Goal: Task Accomplishment & Management: Manage account settings

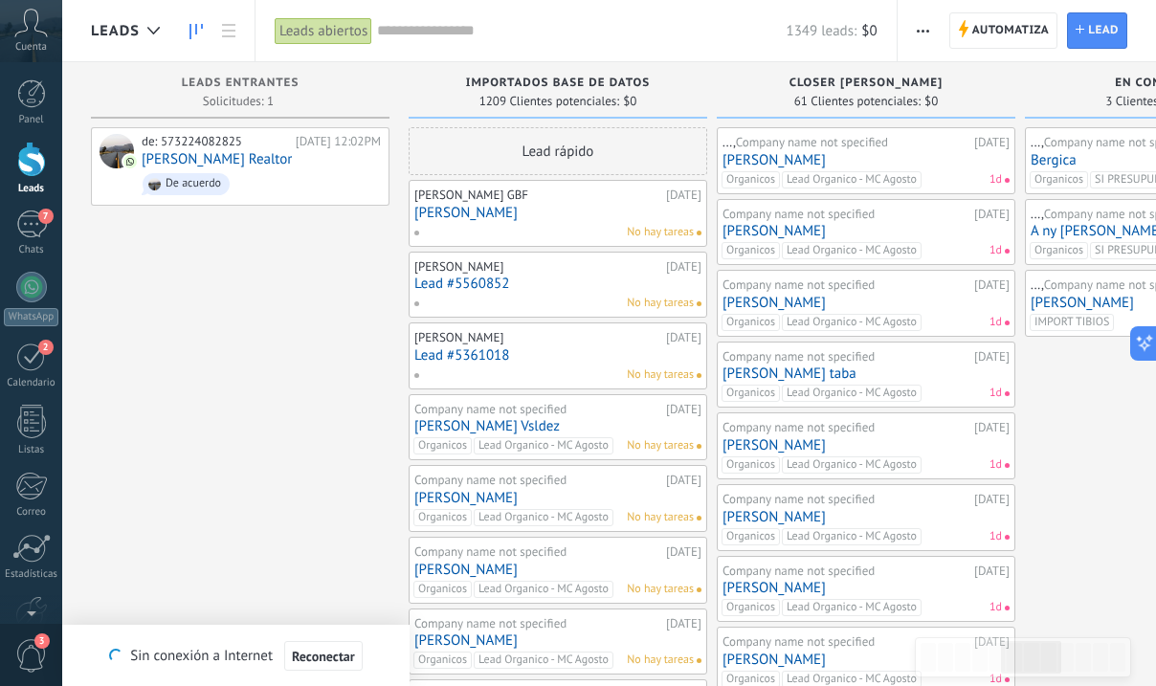
scroll to position [19, 0]
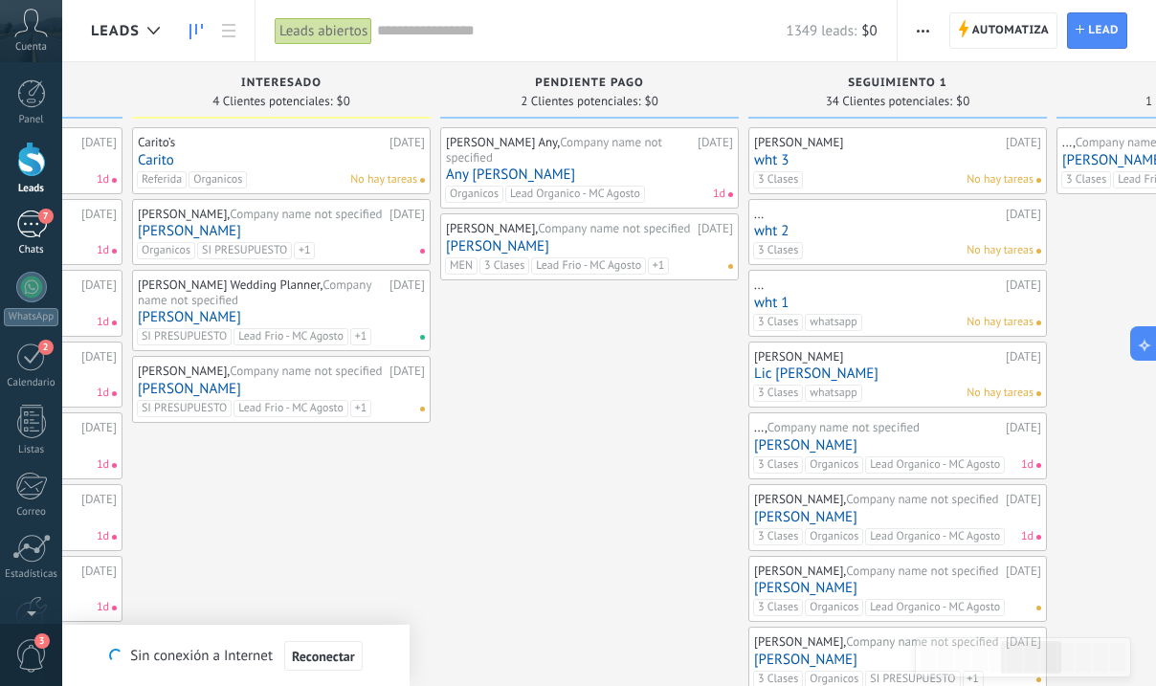
click at [32, 221] on div "7" at bounding box center [31, 225] width 31 height 28
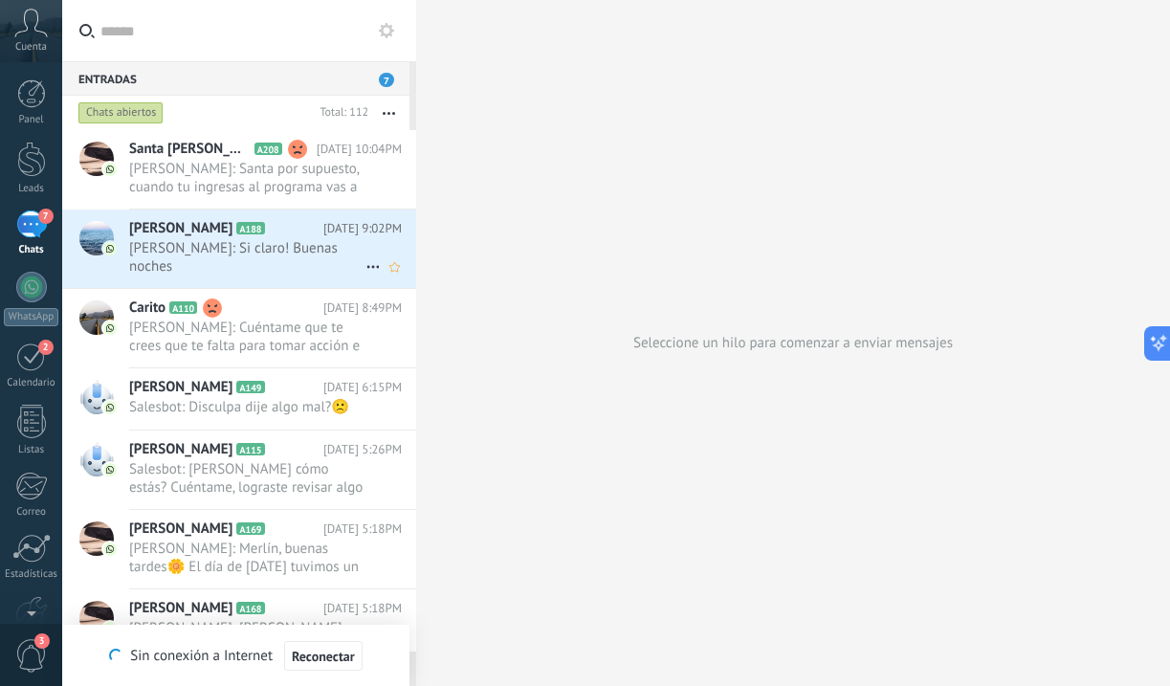
click at [182, 265] on span "Vilma Pascual Mézquita: Si claro! Buenas noches" at bounding box center [247, 257] width 236 height 36
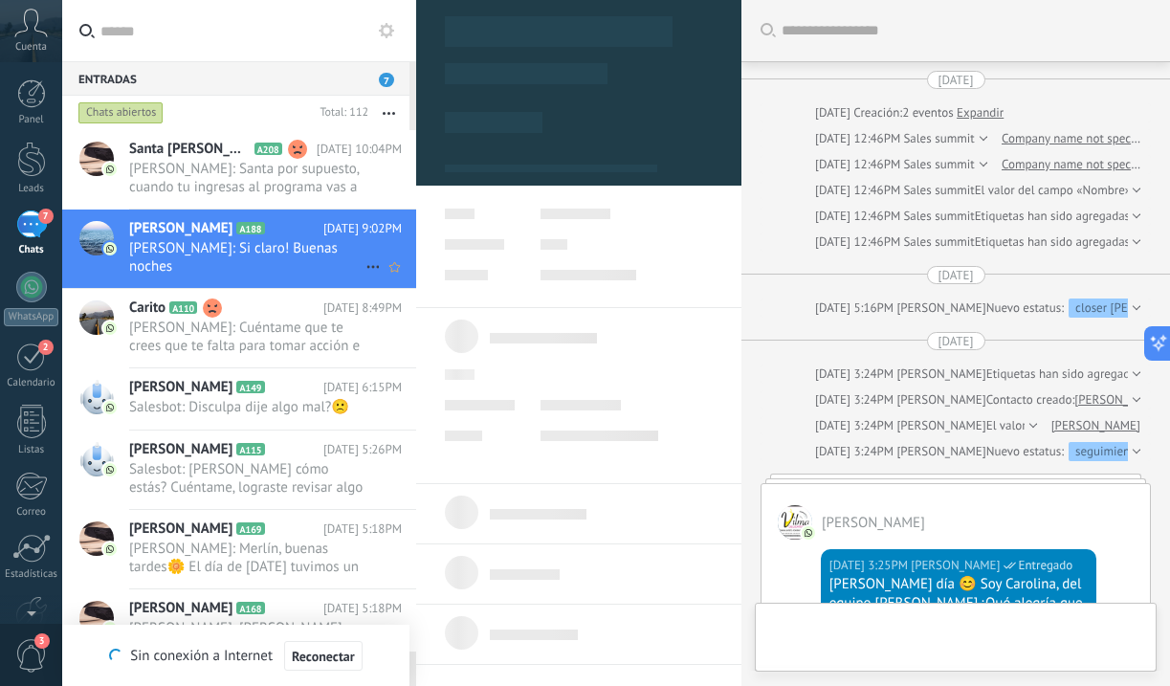
type textarea "***"
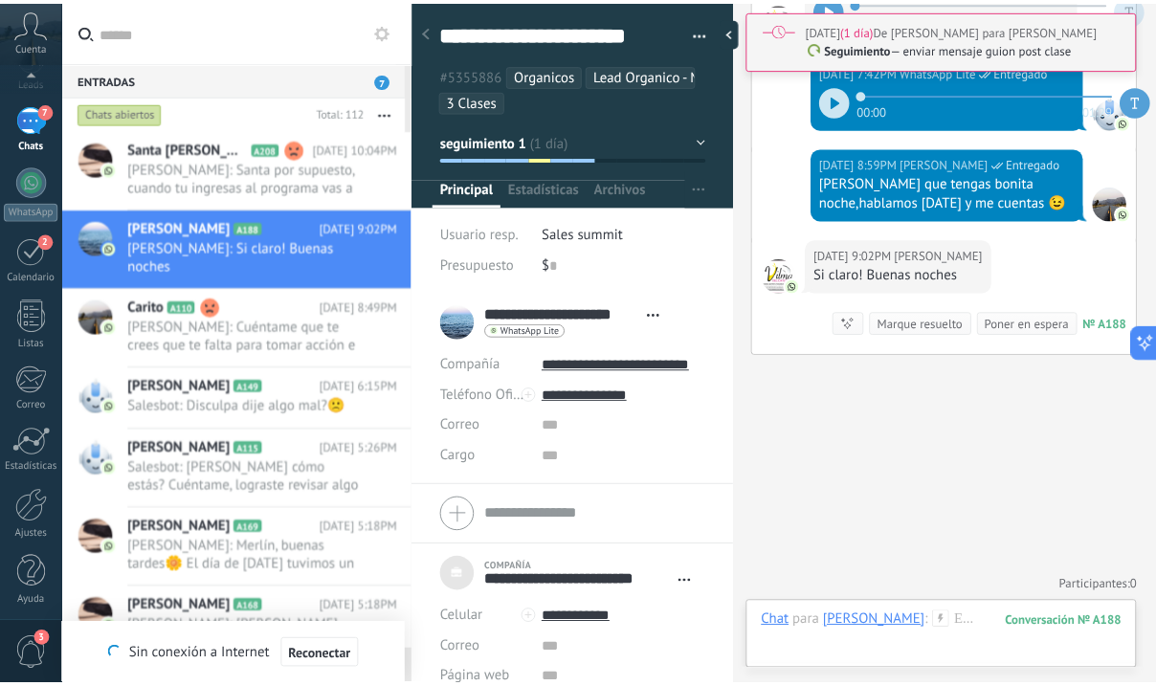
scroll to position [110, 0]
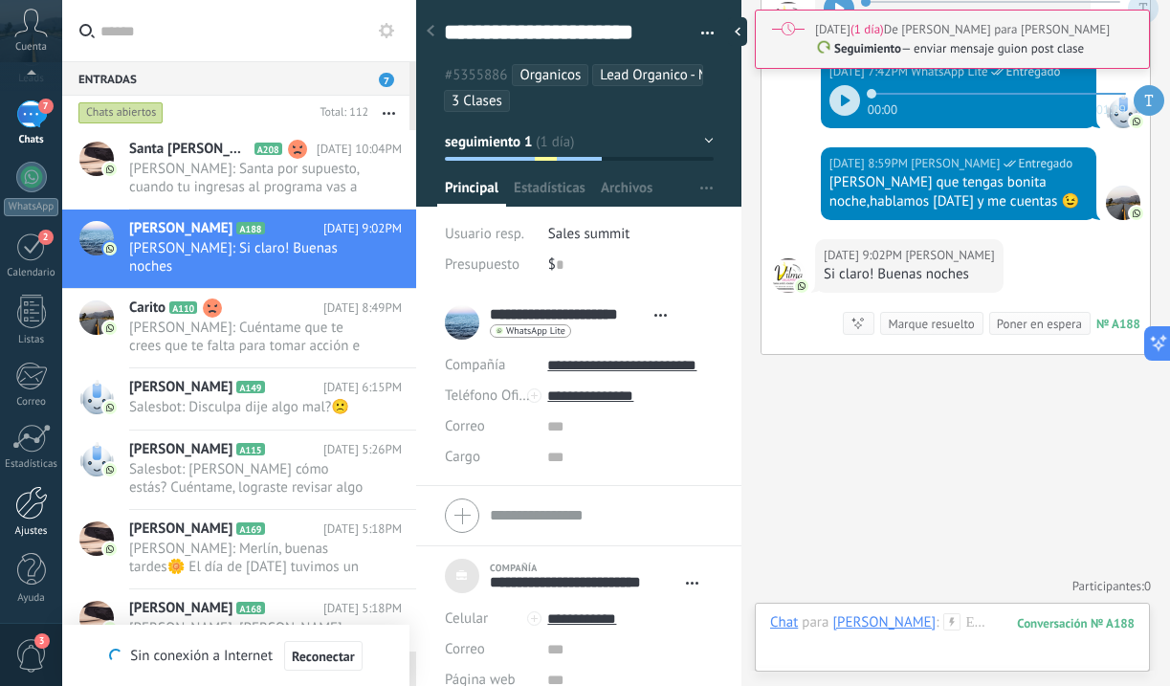
click at [33, 516] on div at bounding box center [31, 502] width 33 height 33
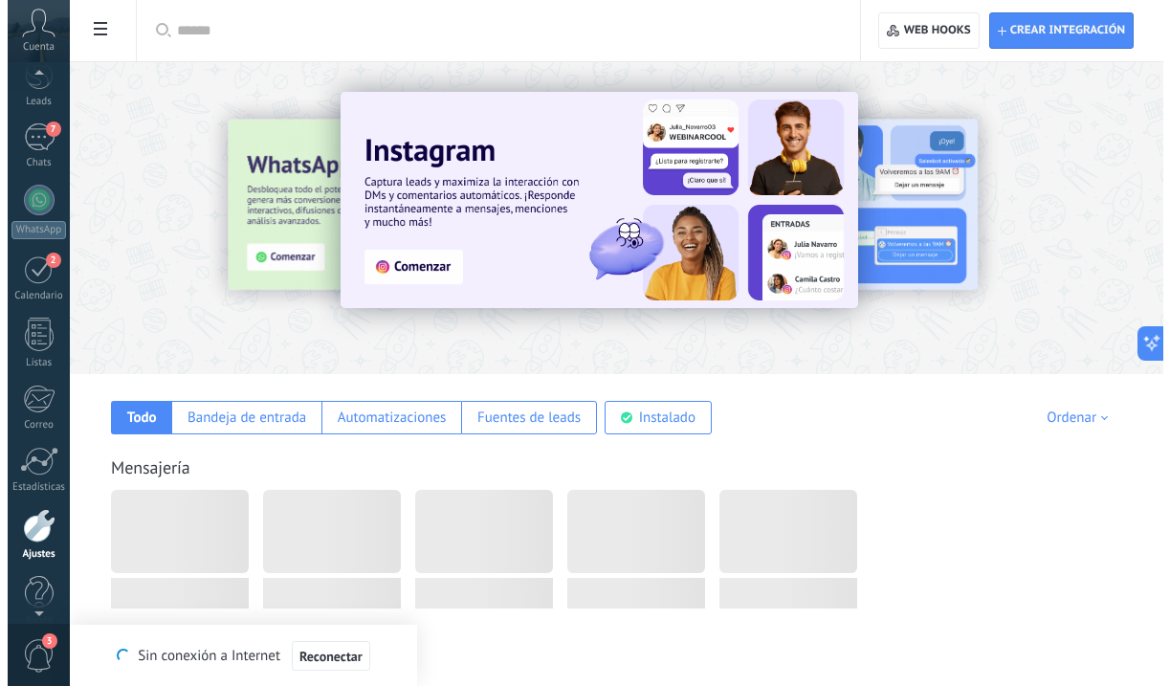
scroll to position [110, 0]
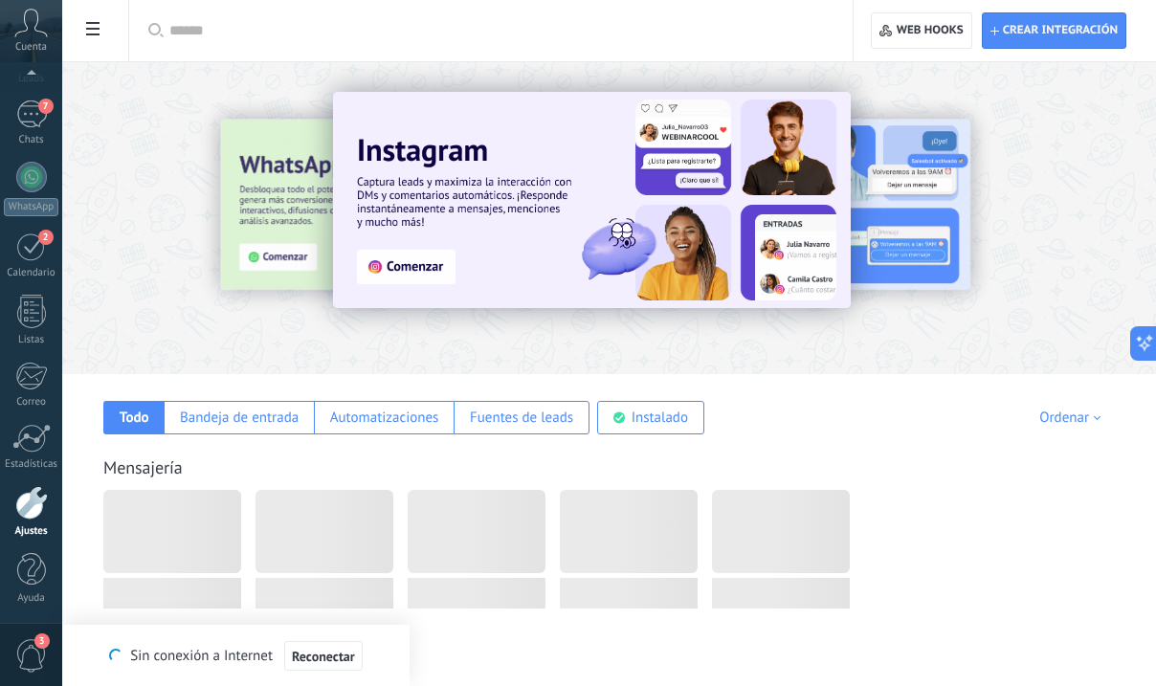
click at [94, 23] on icon at bounding box center [92, 28] width 13 height 13
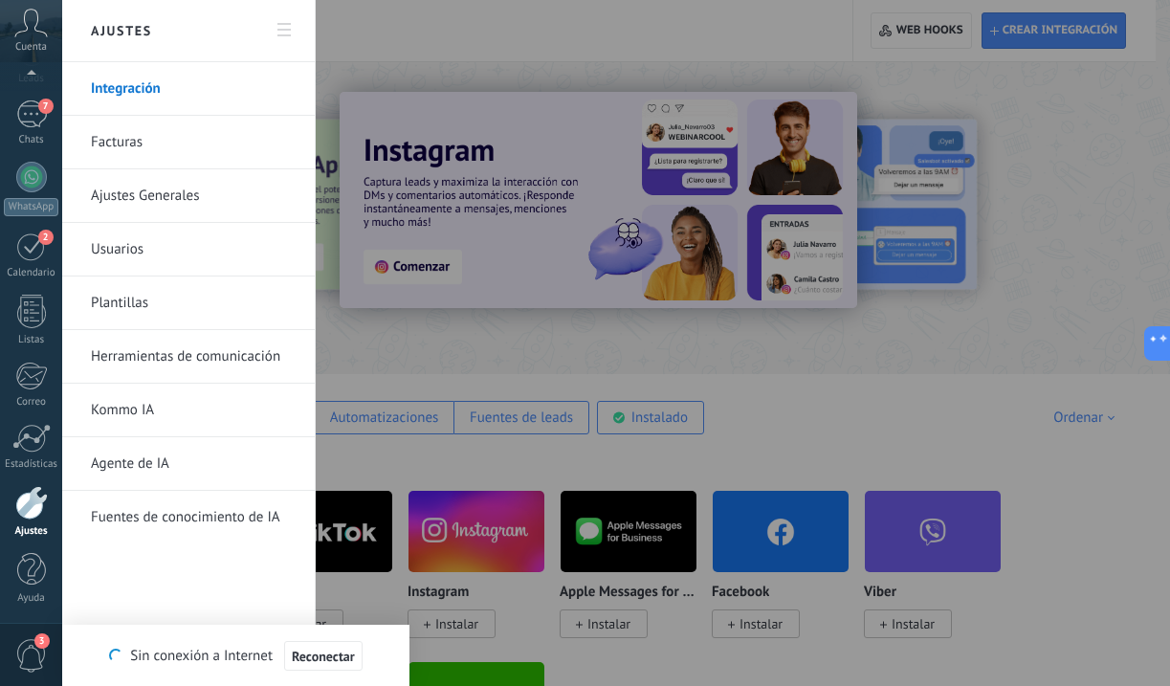
click at [156, 300] on link "Plantillas" at bounding box center [193, 304] width 205 height 54
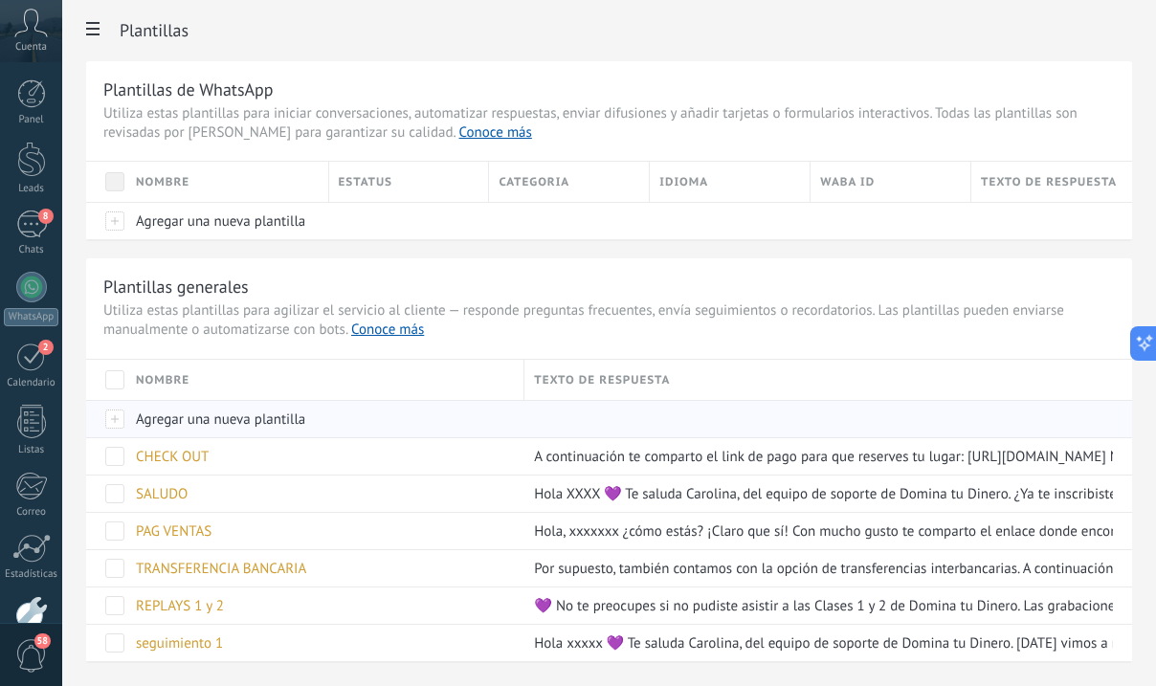
click at [248, 425] on span "Agregar una nueva plantilla" at bounding box center [220, 420] width 169 height 18
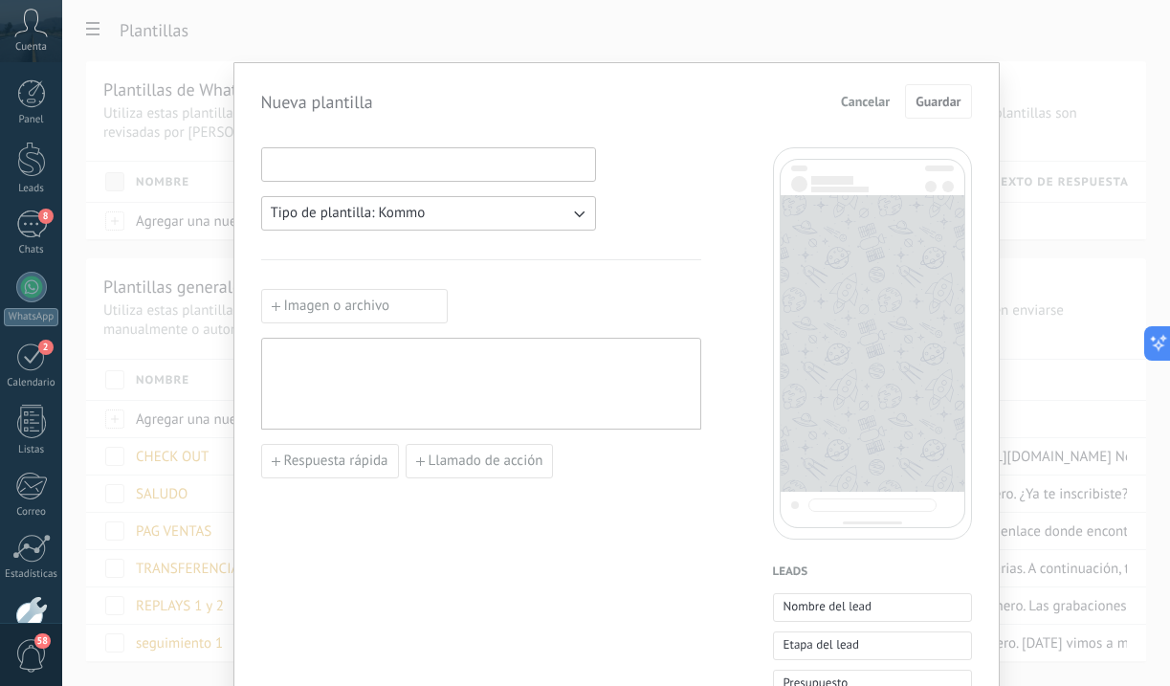
click at [356, 171] on input at bounding box center [428, 163] width 333 height 31
type input "*"
type input "**********"
click at [338, 309] on label "Imagen o archivo" at bounding box center [354, 306] width 187 height 34
click at [261, 289] on input "Imagen o archivo" at bounding box center [261, 289] width 0 height 0
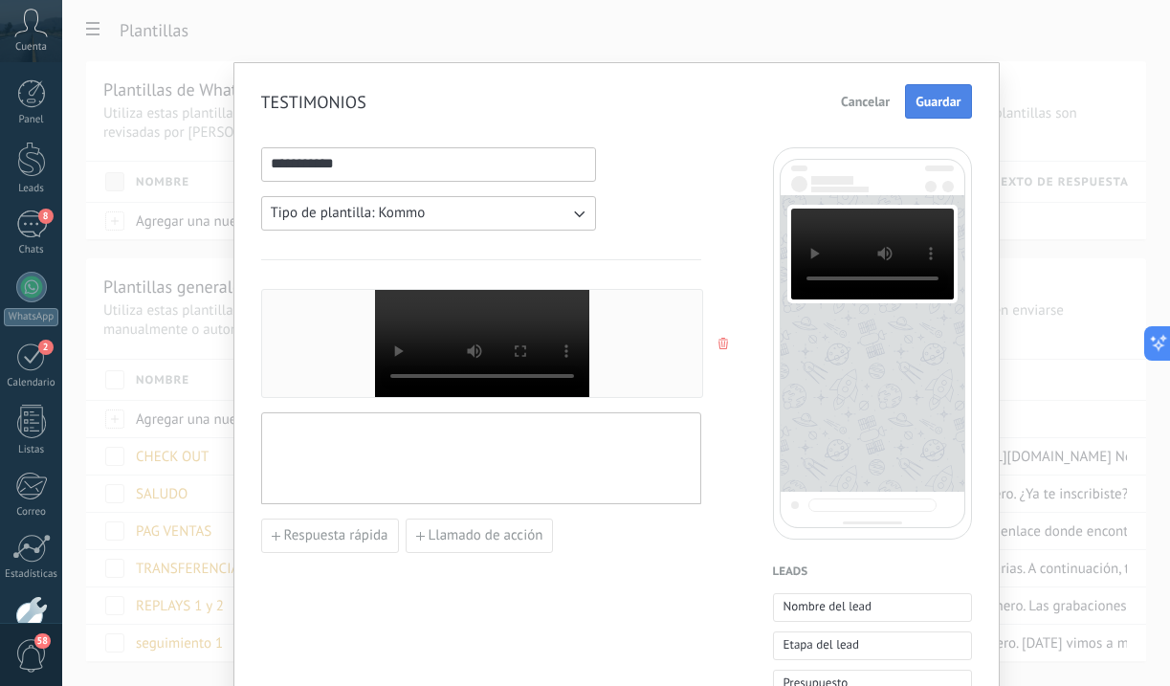
click at [946, 100] on span "Guardar" at bounding box center [938, 101] width 45 height 13
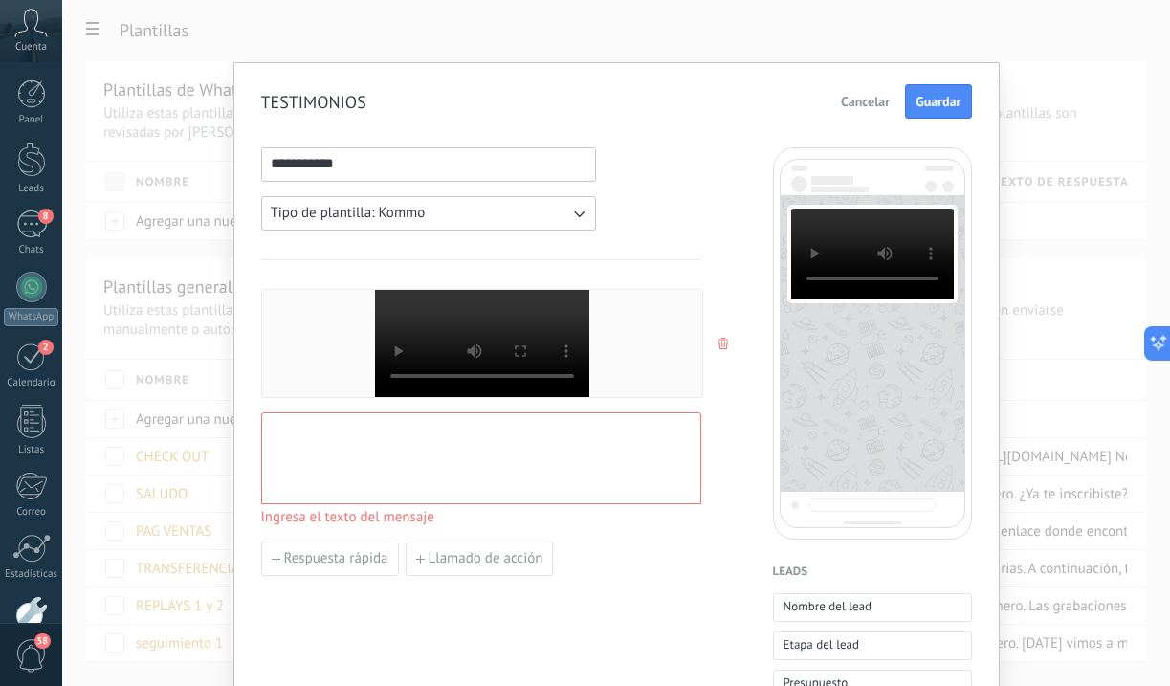
click at [415, 447] on div at bounding box center [481, 459] width 421 height 76
